Goal: Information Seeking & Learning: Check status

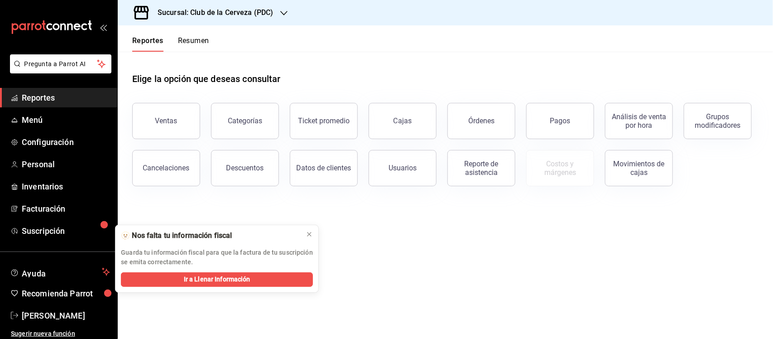
click at [192, 115] on button "Ventas" at bounding box center [166, 121] width 68 height 36
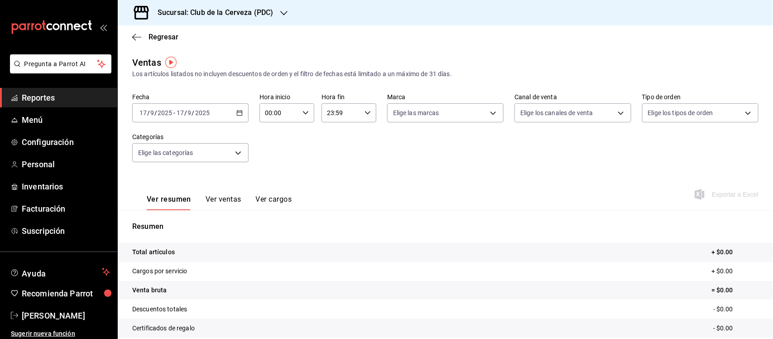
click at [240, 110] on icon "button" at bounding box center [239, 113] width 6 height 6
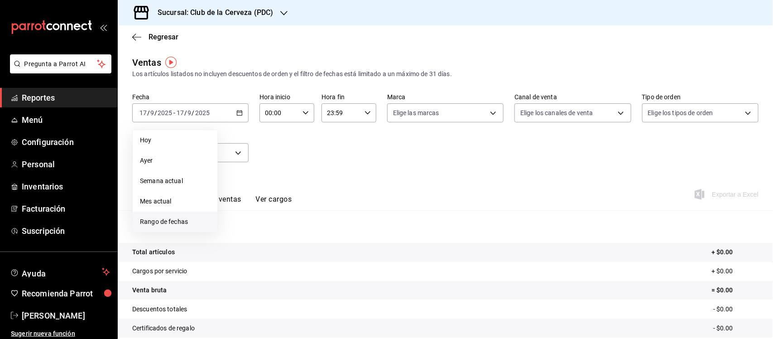
click at [180, 220] on span "Rango de fechas" at bounding box center [175, 222] width 70 height 10
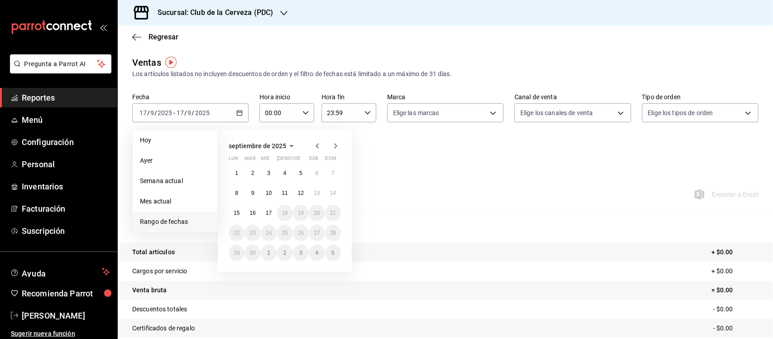
click at [318, 146] on icon "button" at bounding box center [317, 145] width 11 height 11
click at [330, 213] on abbr "17" at bounding box center [333, 213] width 6 height 6
click at [252, 229] on abbr "19" at bounding box center [252, 232] width 6 height 6
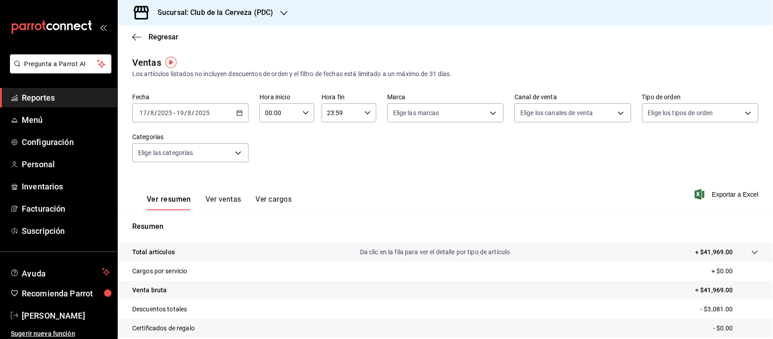
click at [227, 200] on button "Ver ventas" at bounding box center [223, 202] width 36 height 15
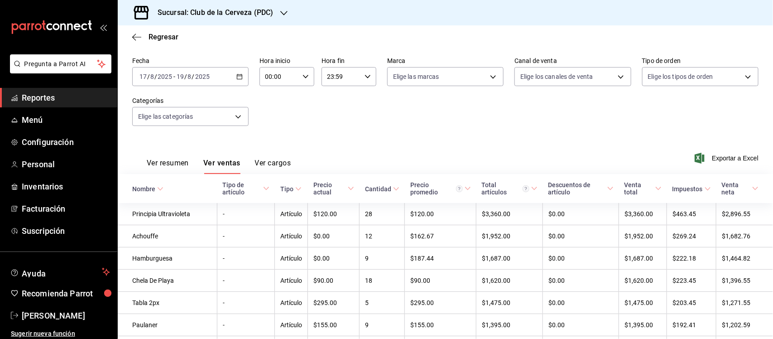
scroll to position [57, 0]
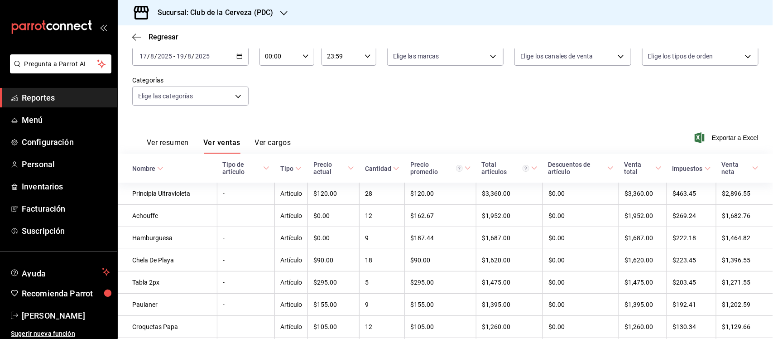
click at [282, 141] on button "Ver cargos" at bounding box center [273, 145] width 36 height 15
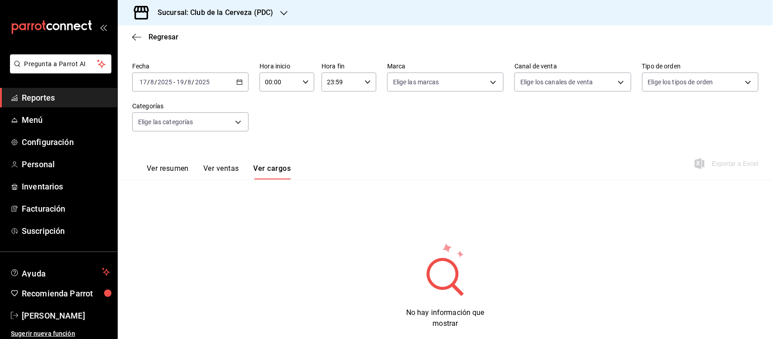
scroll to position [48, 0]
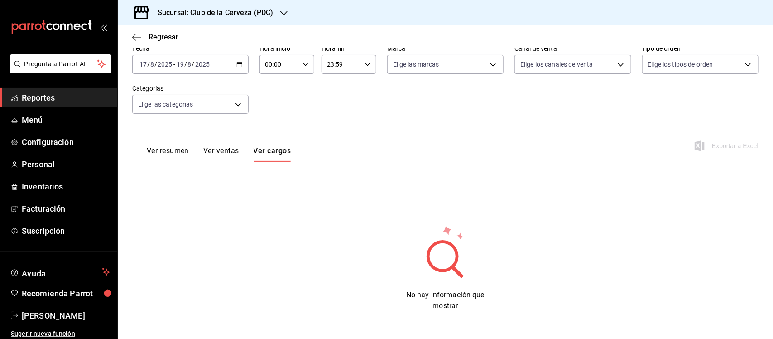
click at [231, 150] on button "Ver ventas" at bounding box center [221, 153] width 36 height 15
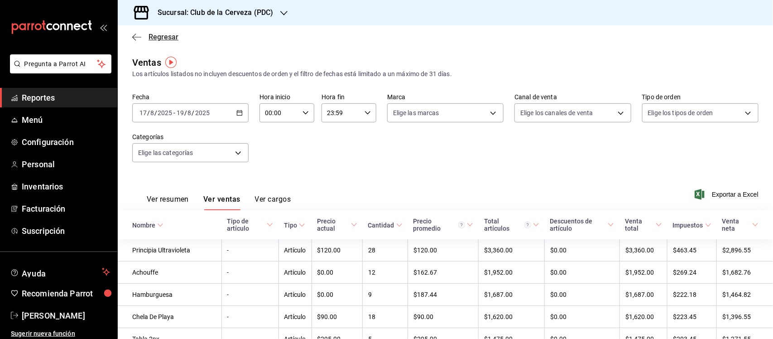
click at [138, 35] on icon "button" at bounding box center [136, 37] width 9 height 8
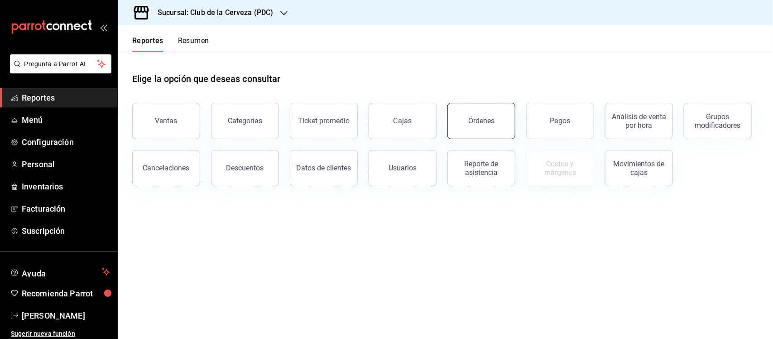
click at [497, 127] on button "Órdenes" at bounding box center [481, 121] width 68 height 36
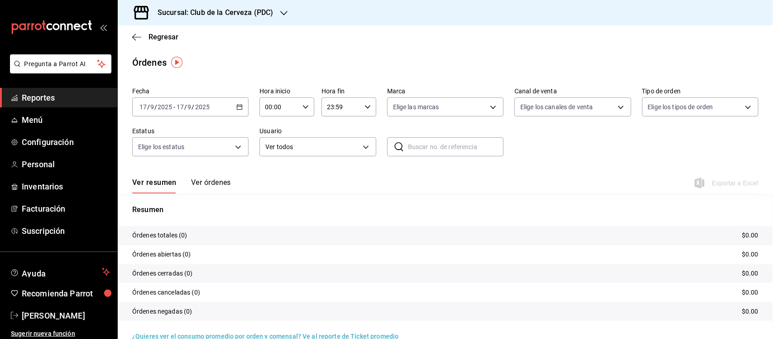
click at [240, 106] on icon "button" at bounding box center [239, 107] width 6 height 6
click at [175, 234] on span "Rango de fechas" at bounding box center [175, 236] width 70 height 10
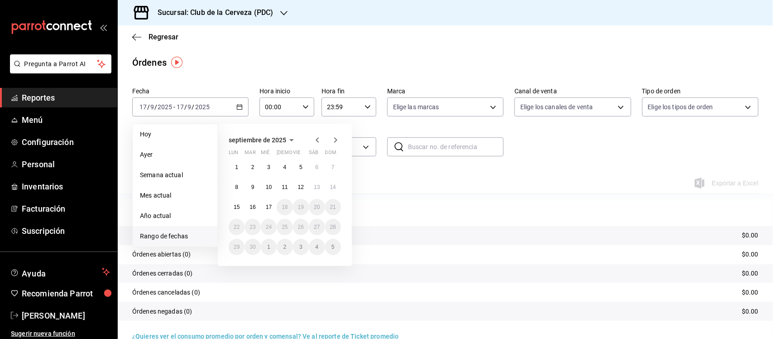
click at [315, 140] on icon "button" at bounding box center [317, 139] width 11 height 11
click at [330, 206] on abbr "17" at bounding box center [333, 207] width 6 height 6
click at [251, 224] on abbr "19" at bounding box center [252, 227] width 6 height 6
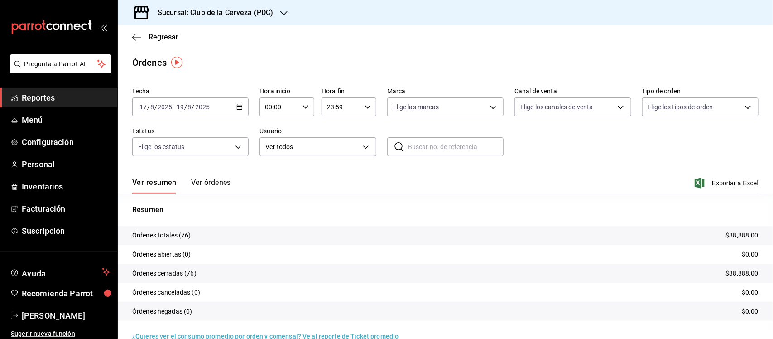
click at [222, 182] on button "Ver órdenes" at bounding box center [211, 185] width 40 height 15
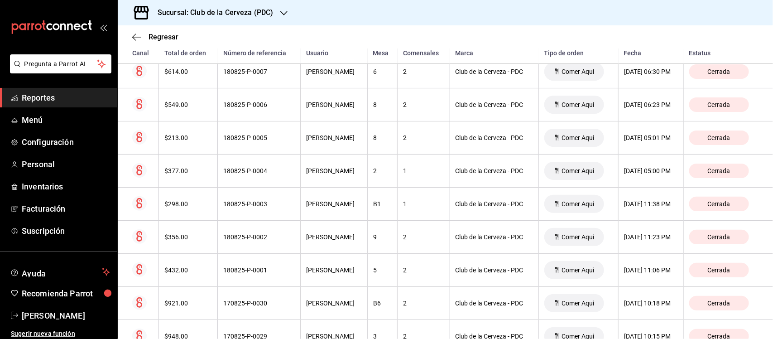
scroll to position [1471, 0]
